Goal: Task Accomplishment & Management: Manage account settings

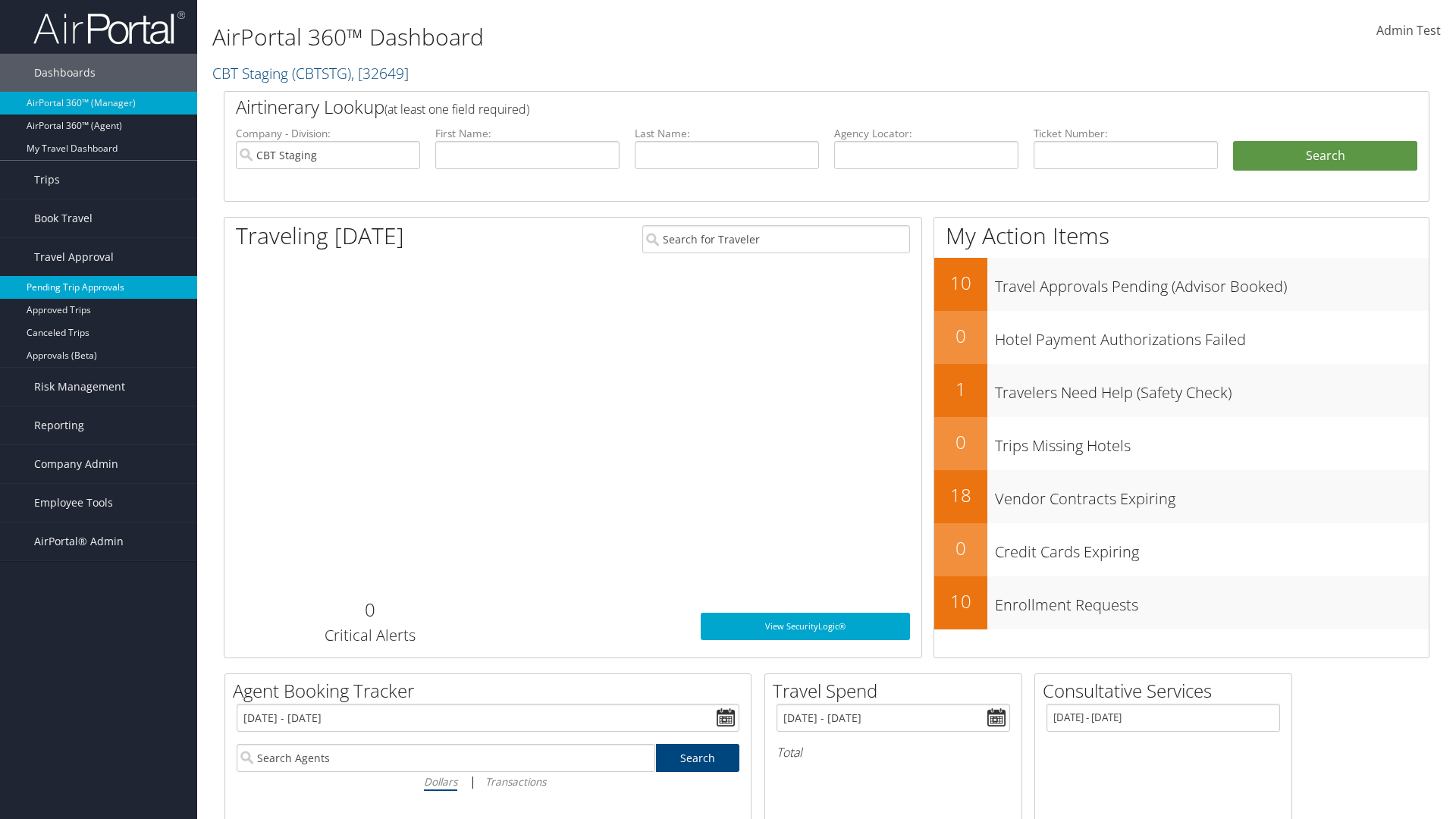
click at [98, 287] on link "Pending Trip Approvals" at bounding box center [98, 287] width 197 height 23
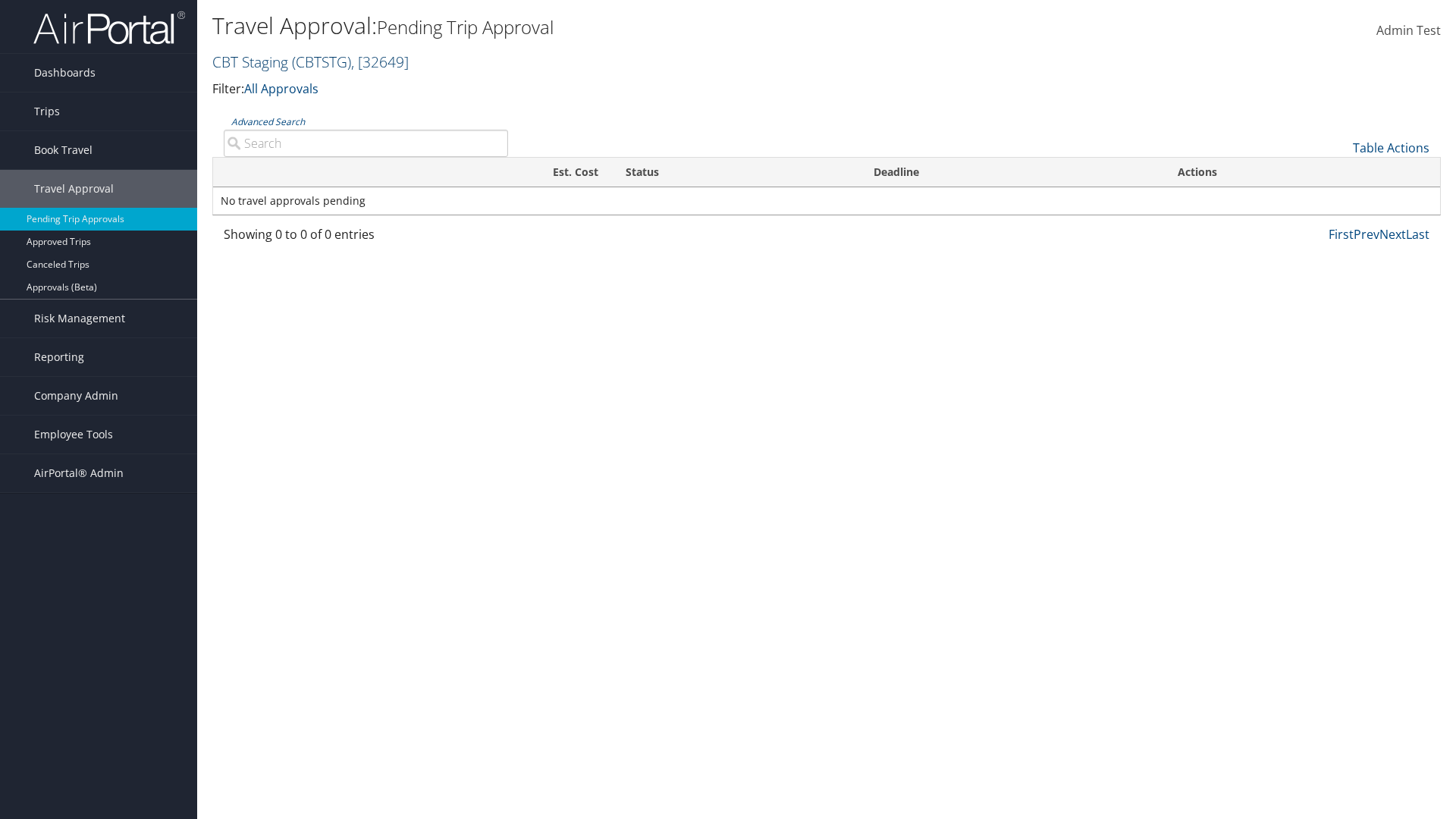
click at [250, 62] on link "CBT Staging ( CBTSTG ) , [ 32649 ]" at bounding box center [311, 62] width 196 height 21
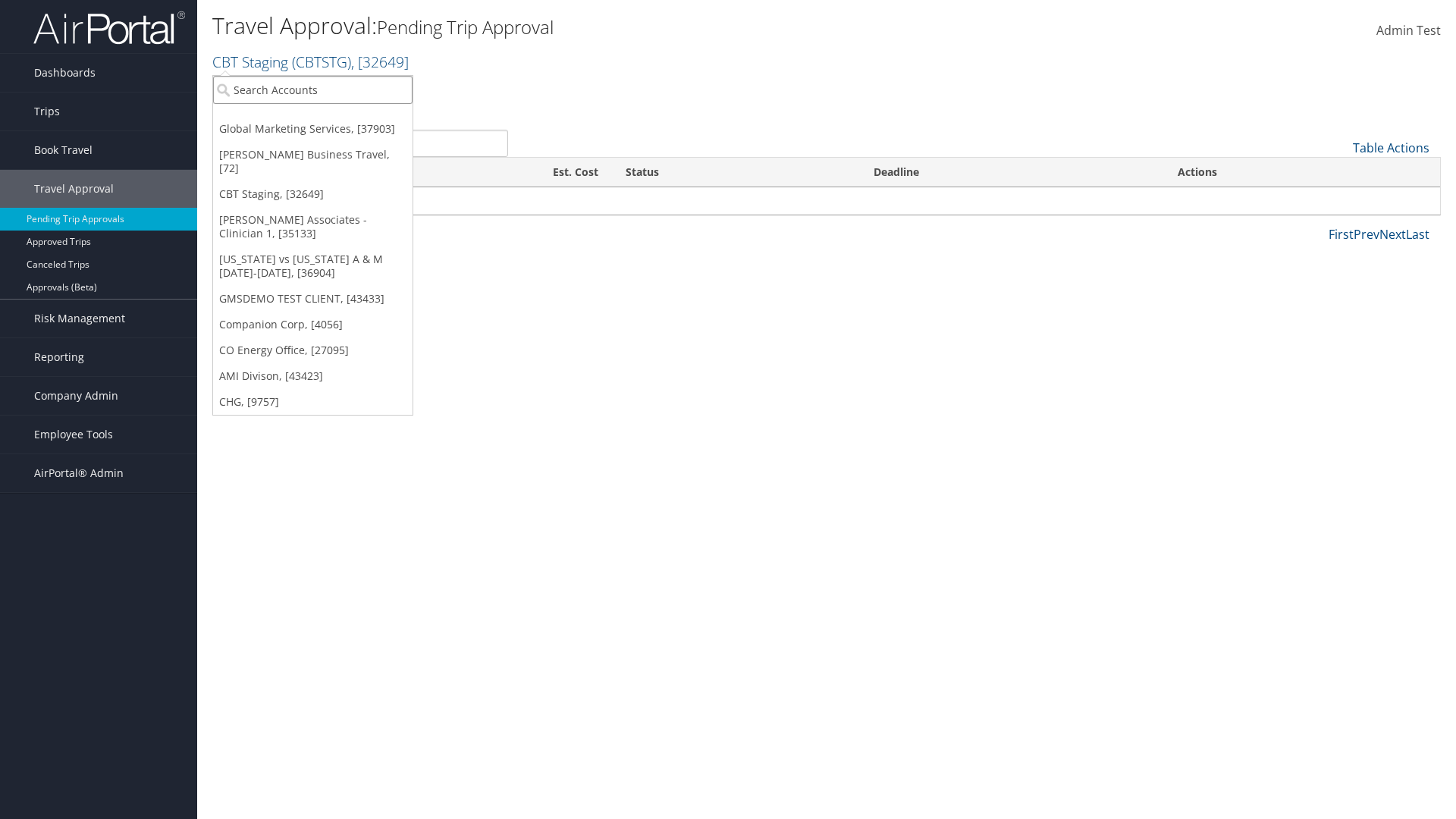
click at [313, 89] on input "search" at bounding box center [312, 89] width 199 height 28
type input "Global Marketing Services"
